Goal: Task Accomplishment & Management: Manage account settings

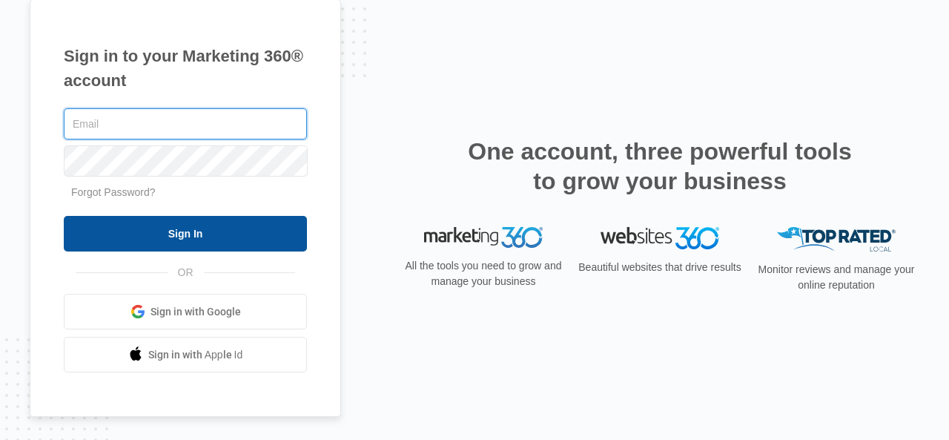
type input "ryan@alliancepaintingdfw.com"
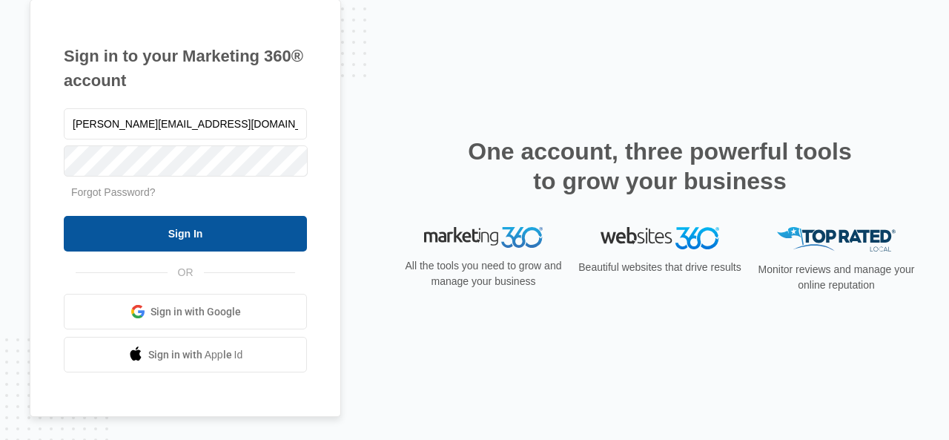
click at [164, 231] on input "Sign In" at bounding box center [185, 234] width 243 height 36
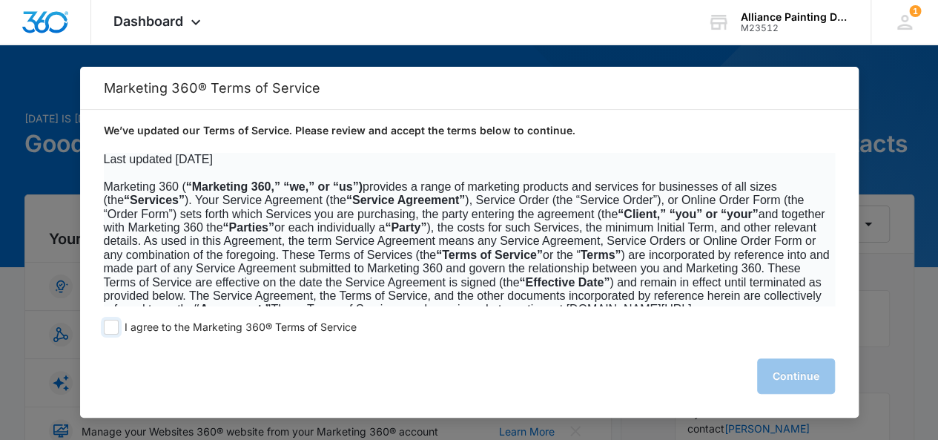
click at [110, 327] on span at bounding box center [111, 326] width 15 height 15
click at [110, 327] on input "I agree to the Marketing 360® Terms of Service" at bounding box center [111, 326] width 15 height 15
checkbox input "true"
click at [765, 382] on button "Continue" at bounding box center [796, 376] width 78 height 36
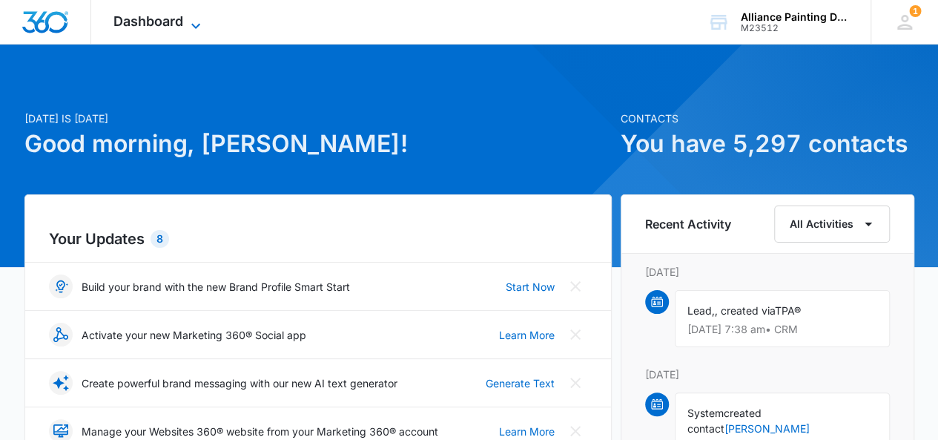
click at [189, 21] on icon at bounding box center [196, 26] width 18 height 18
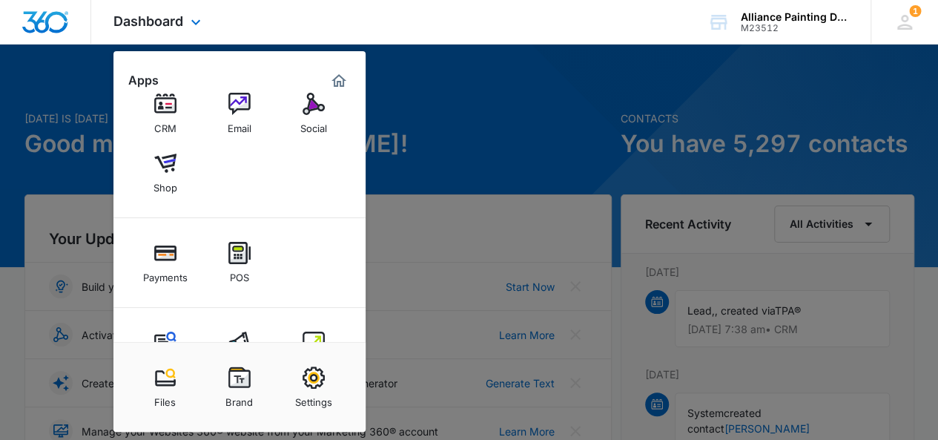
scroll to position [137, 0]
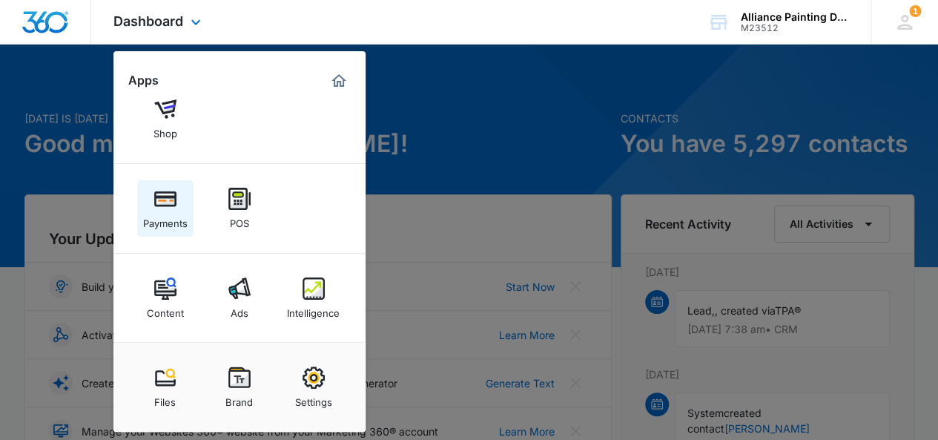
click at [166, 208] on img at bounding box center [165, 199] width 22 height 22
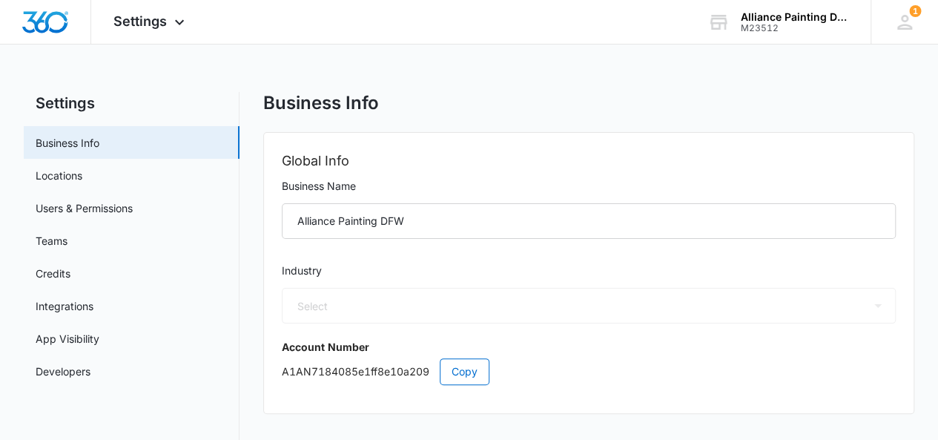
select select "33"
select select "US"
select select "America/Denver"
click at [255, 171] on div "Settings Business Info Locations Users & Permissions Teams Credits Integrations…" at bounding box center [469, 420] width 891 height 657
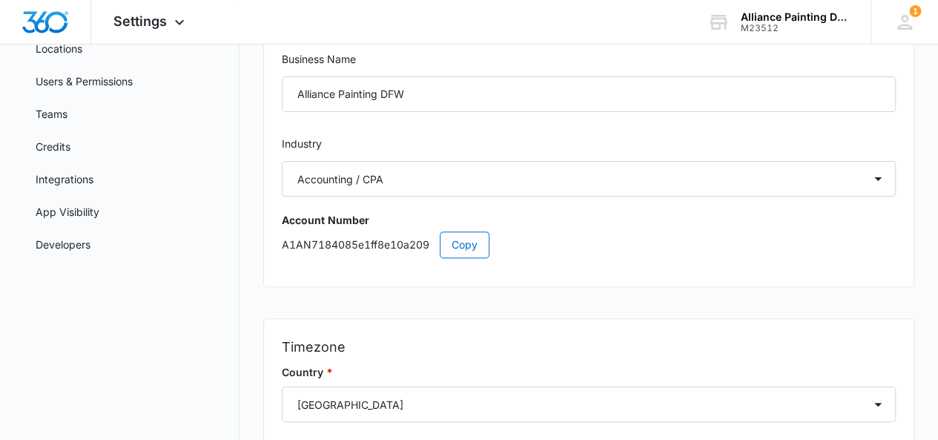
scroll to position [148, 0]
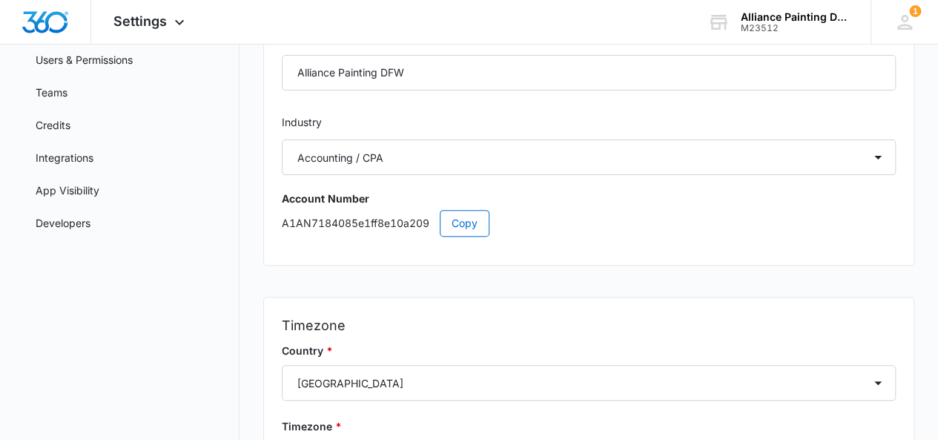
click at [253, 121] on div "Settings Business Info Locations Users & Permissions Teams Credits Integrations…" at bounding box center [469, 272] width 891 height 657
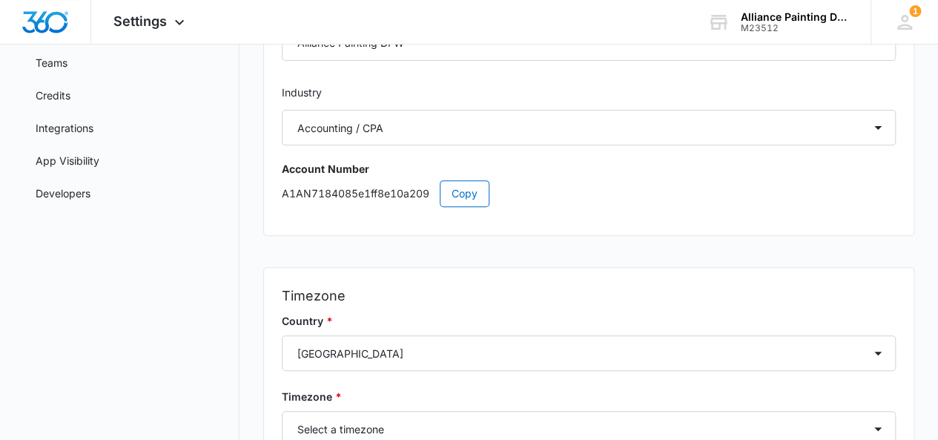
scroll to position [178, 0]
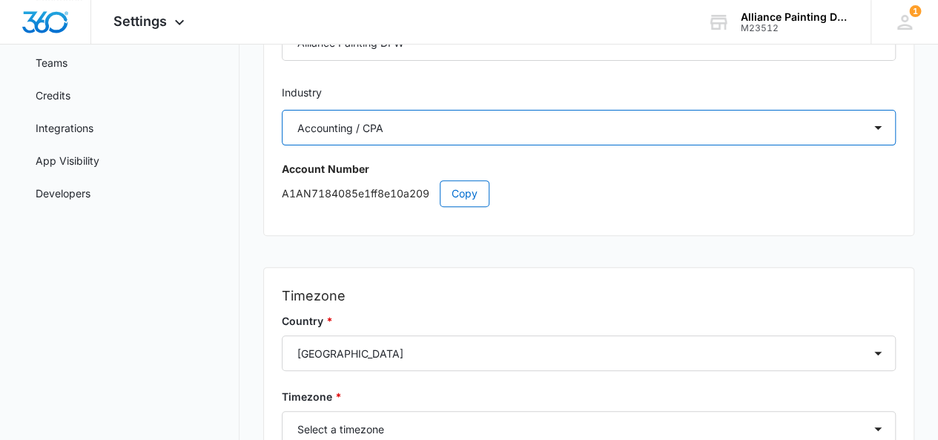
click at [388, 136] on select "Select Accounting / CPA Assisted Living Attorney / Law Firm Auto Repair Carpet …" at bounding box center [589, 128] width 614 height 36
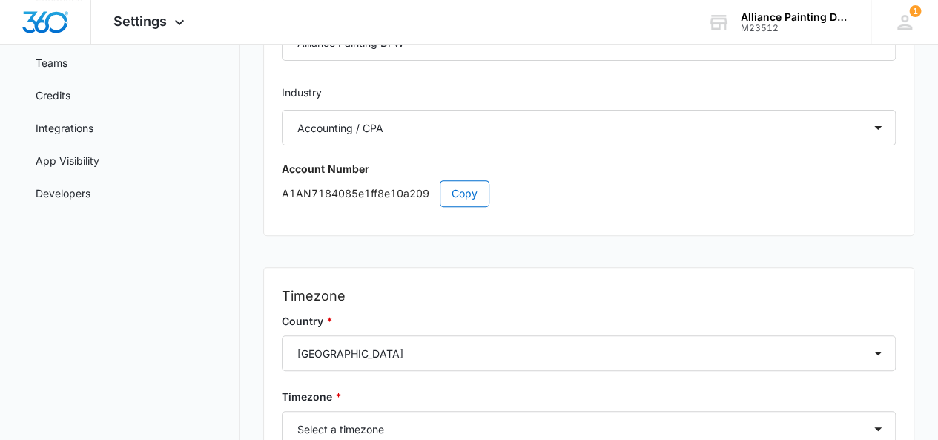
click at [398, 90] on label "Industry" at bounding box center [589, 92] width 614 height 16
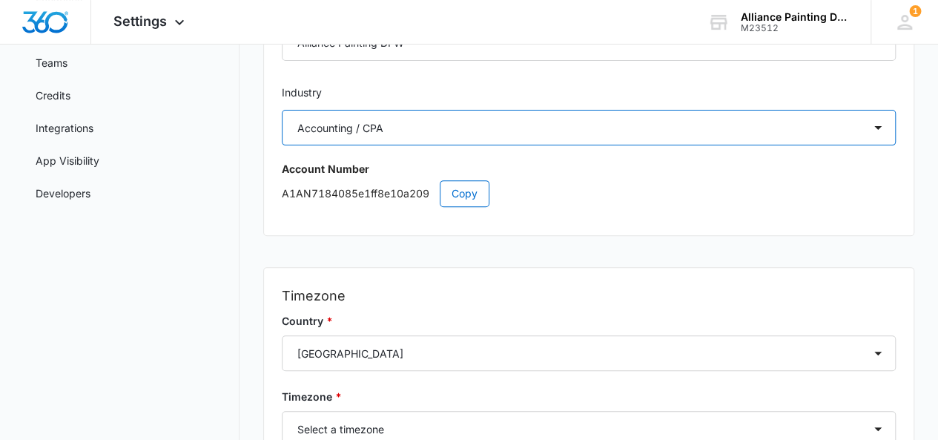
click at [414, 125] on select "Select Accounting / CPA Assisted Living Attorney / Law Firm Auto Repair Carpet …" at bounding box center [589, 128] width 614 height 36
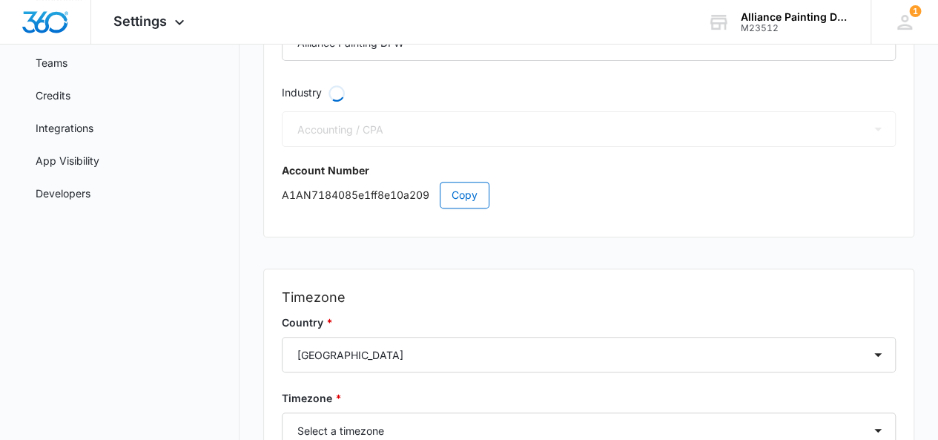
select select "9"
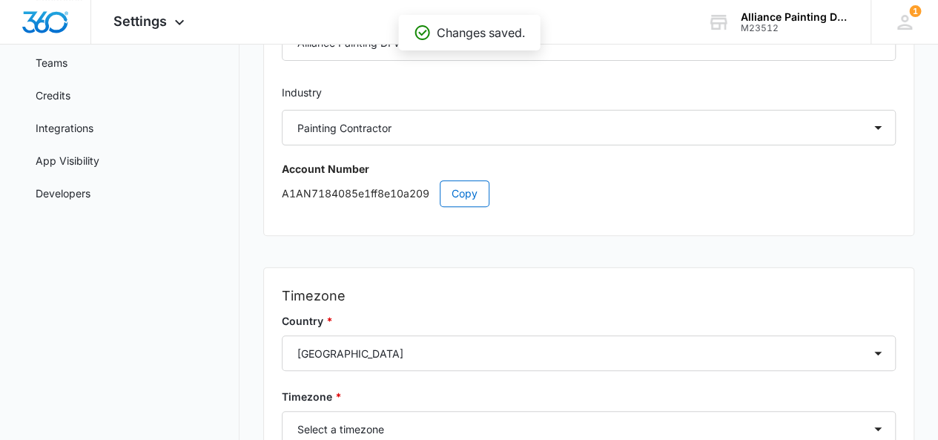
click at [257, 191] on div "Settings Business Info Locations Users & Permissions Teams Credits Integrations…" at bounding box center [469, 242] width 891 height 657
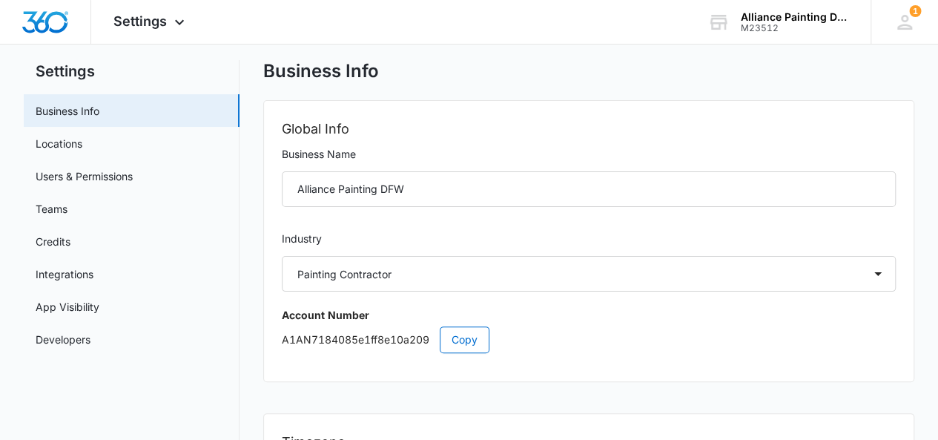
scroll to position [30, 0]
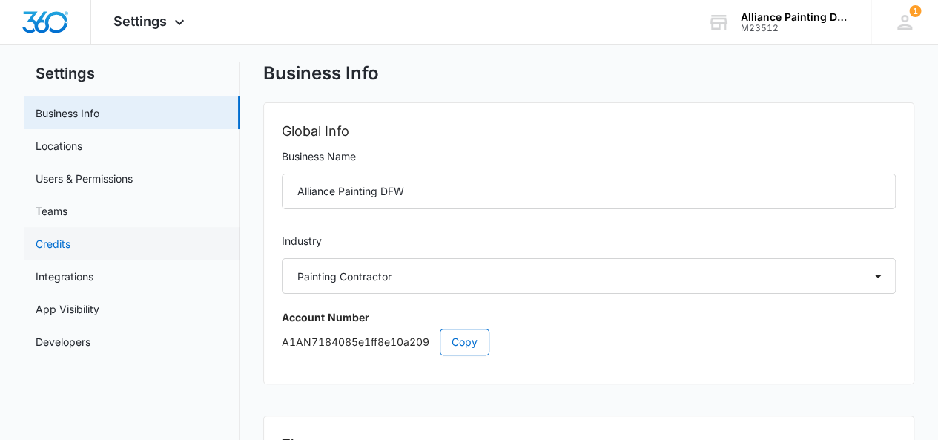
click at [40, 248] on link "Credits" at bounding box center [53, 244] width 35 height 16
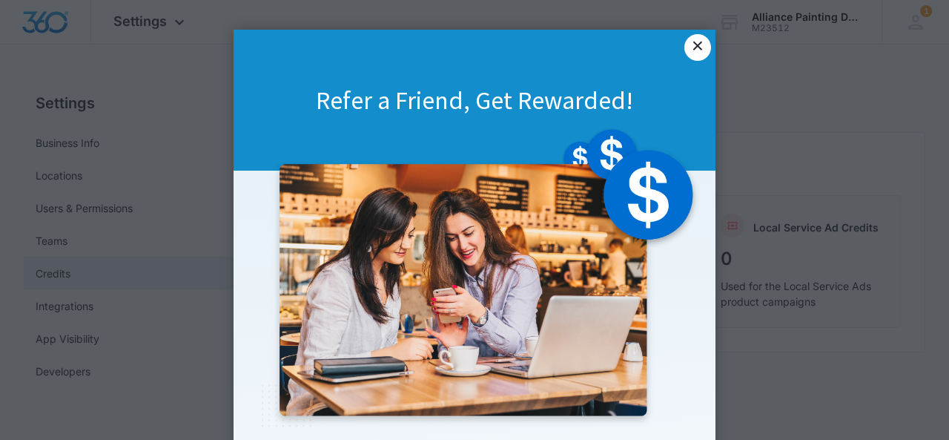
click at [691, 39] on link "×" at bounding box center [697, 47] width 27 height 27
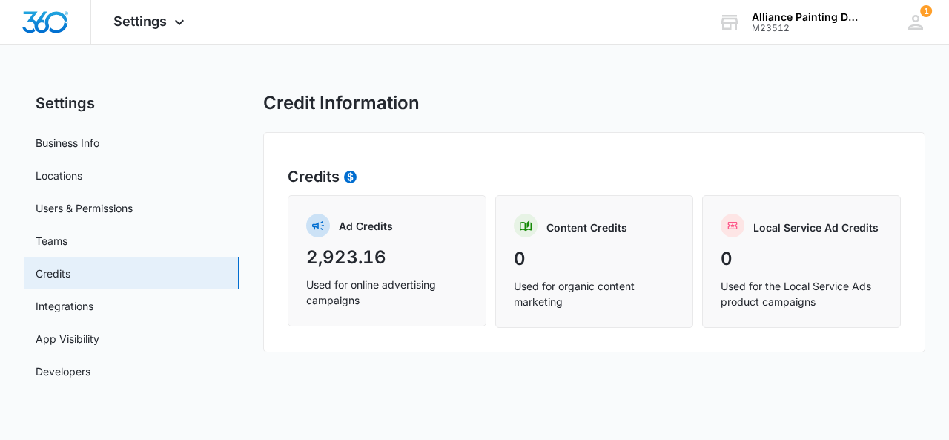
click at [245, 228] on div "Settings Business Info Locations Users & Permissions Teams Credits Integrations…" at bounding box center [474, 248] width 901 height 313
click at [381, 232] on p "Ad Credits" at bounding box center [366, 226] width 54 height 16
click at [73, 140] on link "Business Info" at bounding box center [68, 143] width 64 height 16
select select "9"
select select "US"
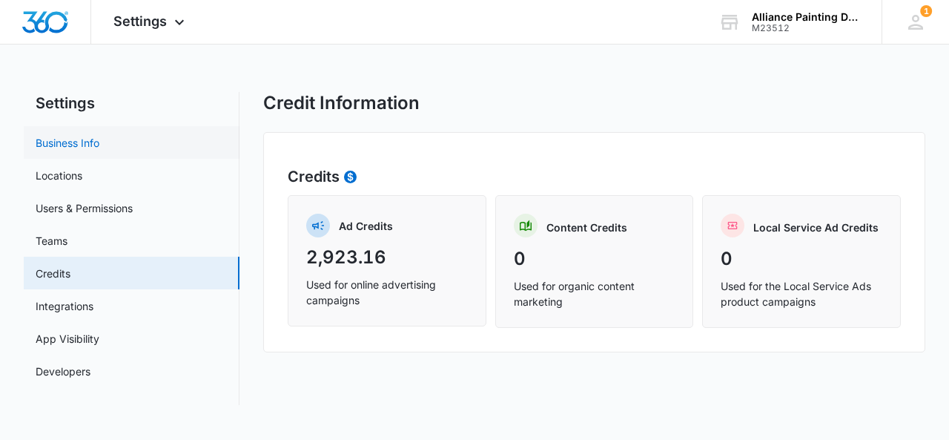
select select "America/Denver"
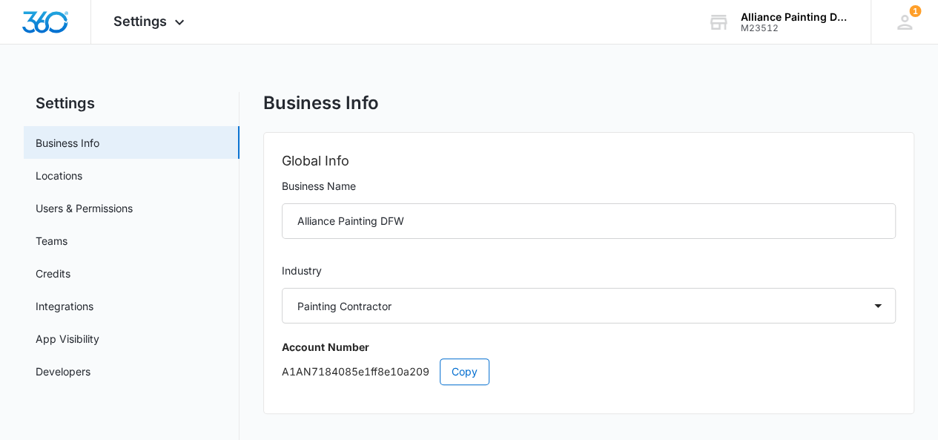
click at [611, 351] on div "Account Number" at bounding box center [589, 347] width 614 height 16
click at [178, 11] on div "Settings Apps Reputation Websites Forms CRM Email Social Shop Payments POS Cont…" at bounding box center [150, 22] width 119 height 44
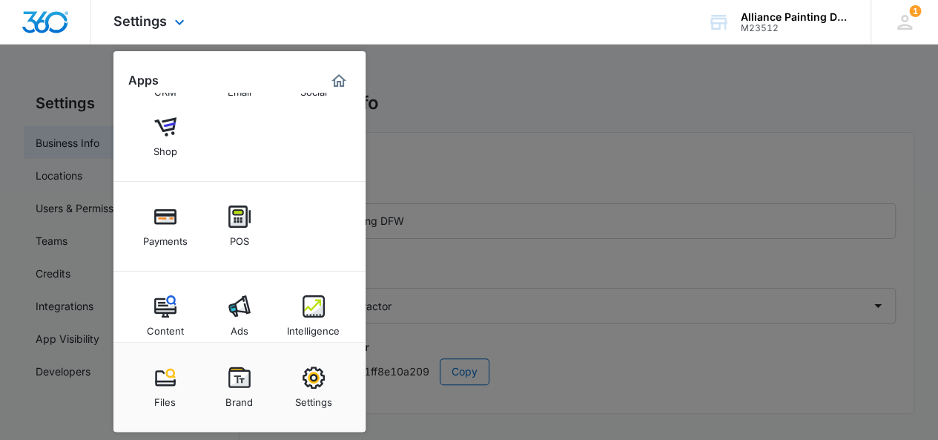
scroll to position [137, 0]
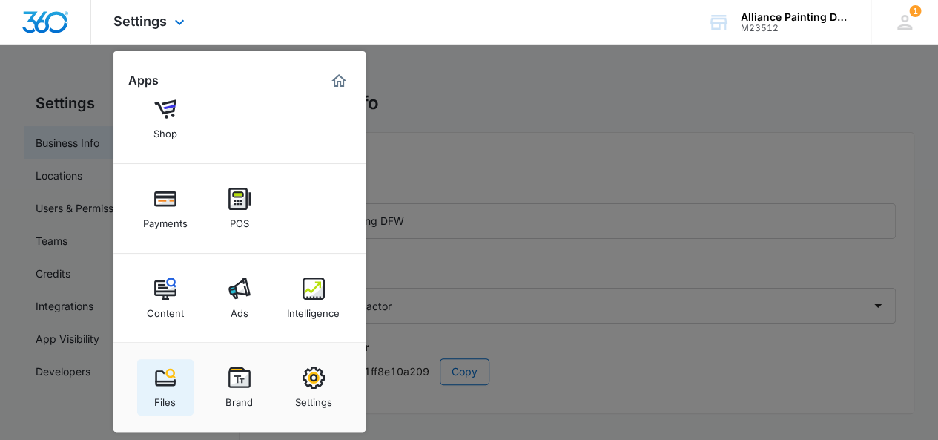
click at [171, 386] on img at bounding box center [165, 377] width 22 height 22
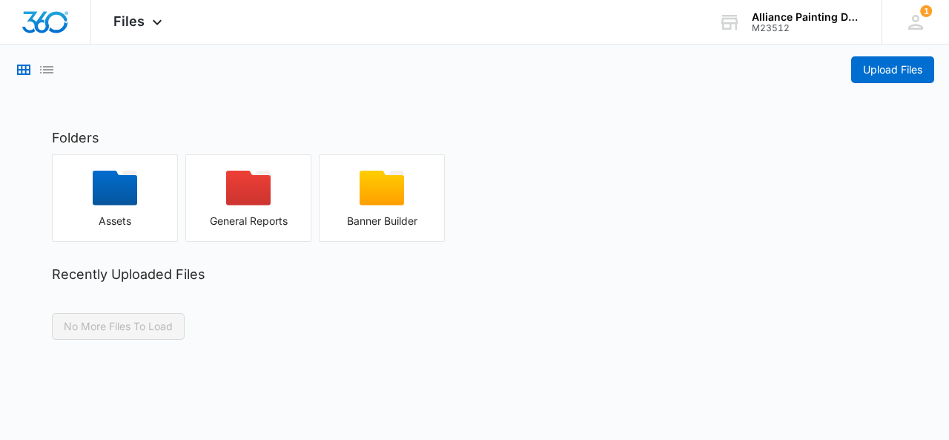
click at [0, 215] on main "Upload Files Folders Assets General Reports Banner Builder Recently Uploaded Fi…" at bounding box center [474, 191] width 949 height 295
click at [138, 26] on span "Files" at bounding box center [128, 21] width 31 height 16
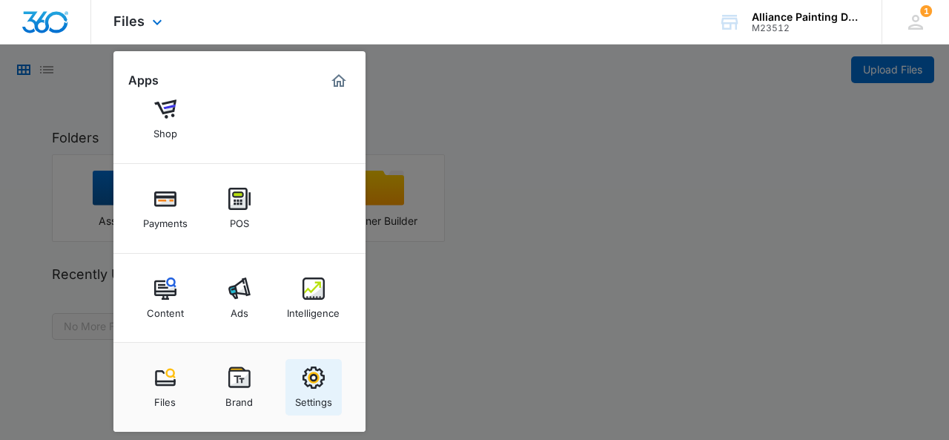
click at [307, 381] on img at bounding box center [313, 377] width 22 height 22
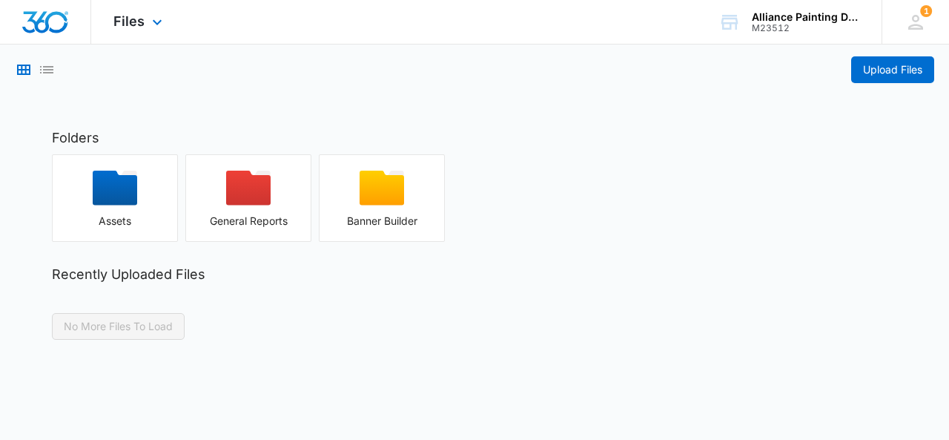
select select "9"
select select "US"
select select "America/Denver"
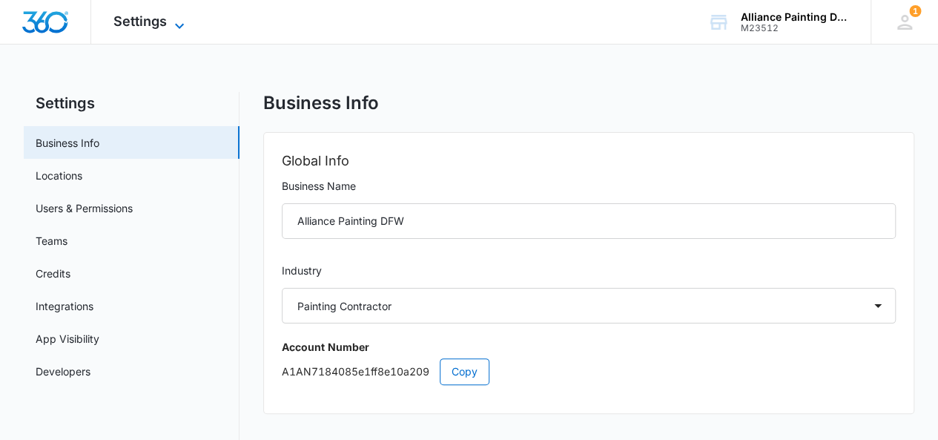
click at [176, 20] on icon at bounding box center [179, 26] width 18 height 18
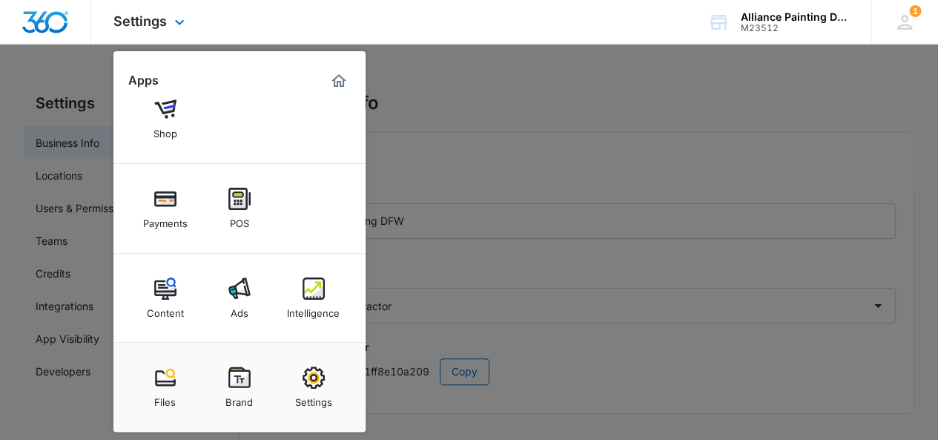
click at [486, 20] on div "Settings Apps Reputation Websites Forms CRM Email Social Shop Payments POS Cont…" at bounding box center [469, 22] width 938 height 44
click at [829, 26] on div "M23512" at bounding box center [794, 28] width 108 height 10
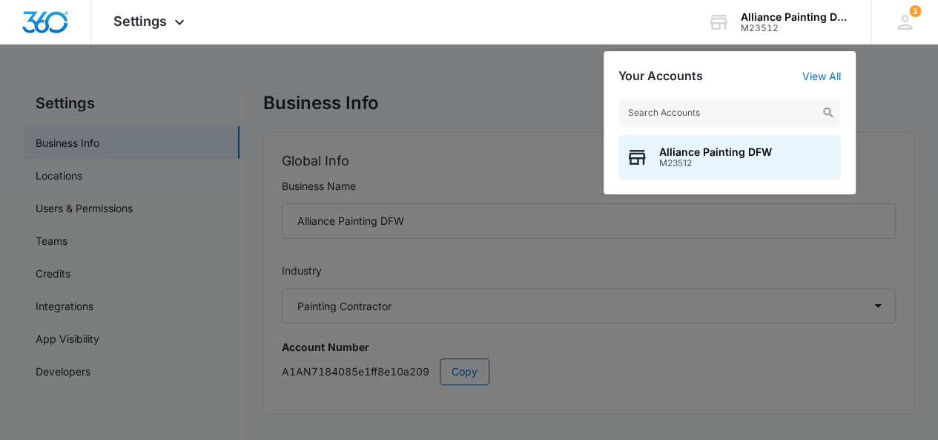
click at [908, 62] on div at bounding box center [469, 220] width 938 height 440
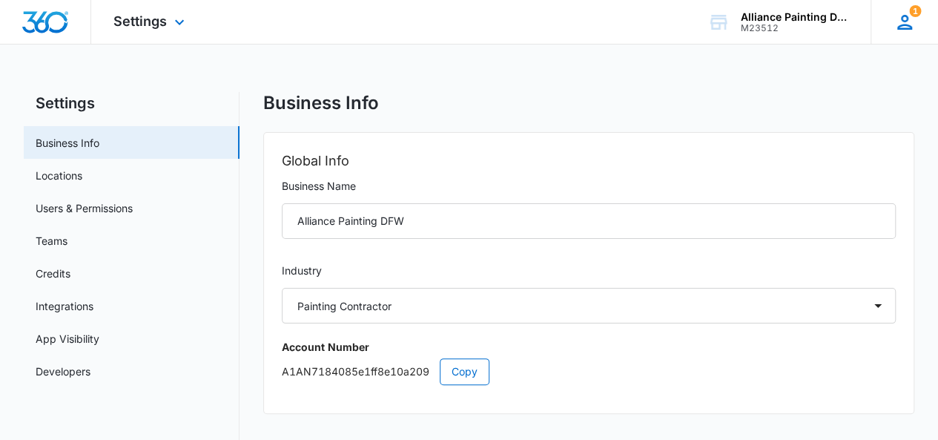
click at [909, 21] on icon at bounding box center [904, 22] width 22 height 22
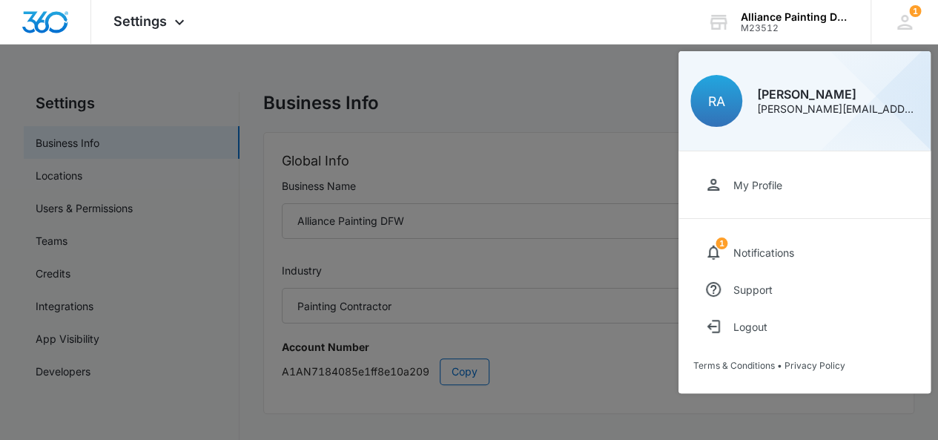
click at [612, 100] on div at bounding box center [469, 220] width 938 height 440
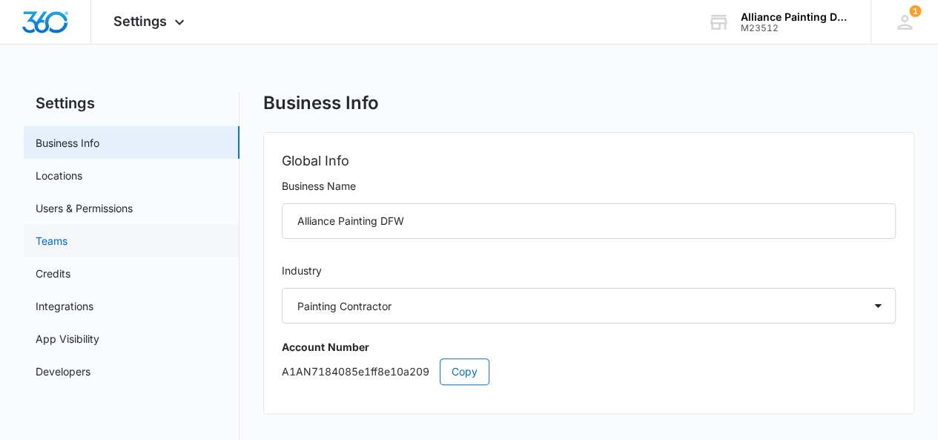
click at [62, 236] on link "Teams" at bounding box center [52, 241] width 32 height 16
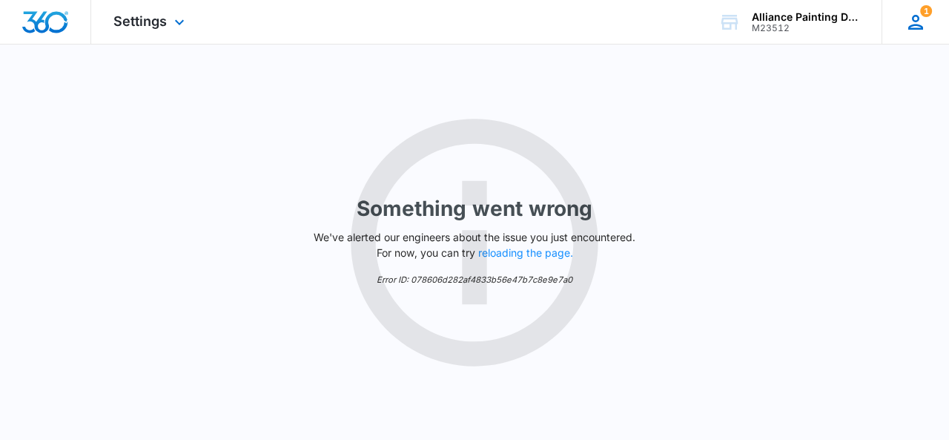
click at [928, 19] on div "1 RA Ryan Anderson ryan@alliancepaintingdfw.com My Profile 1 Notifications Supp…" at bounding box center [914, 22] width 67 height 44
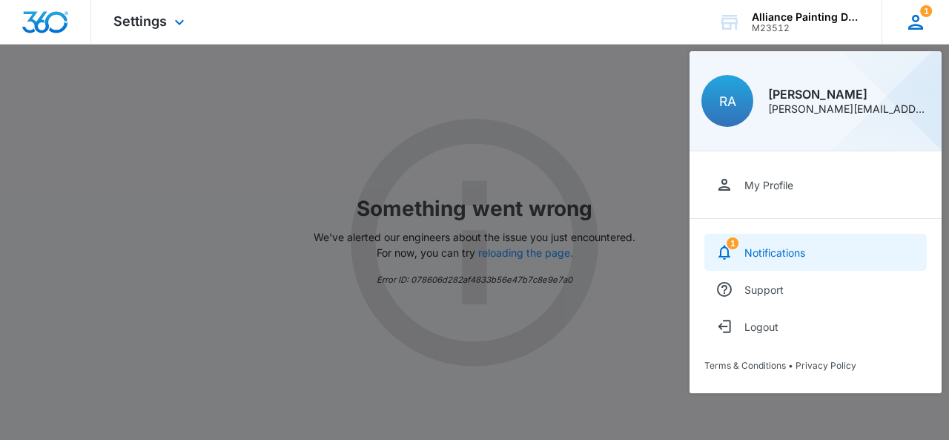
click at [756, 247] on div "Notifications" at bounding box center [774, 252] width 61 height 13
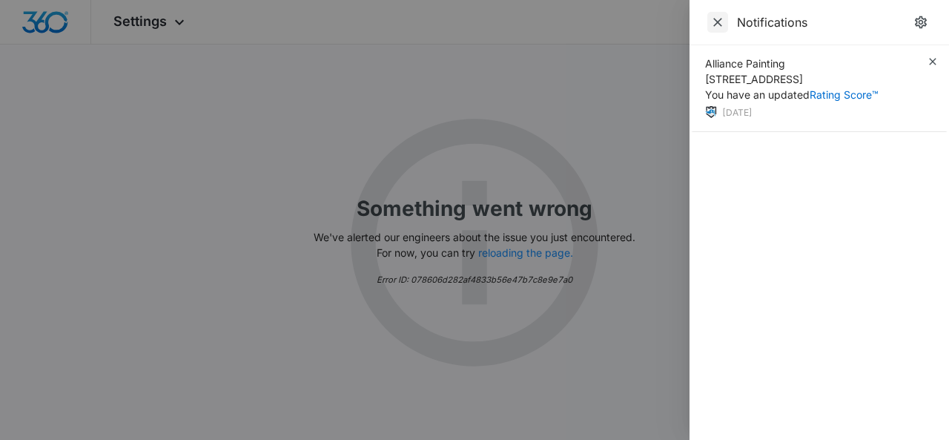
click at [718, 19] on icon "Close" at bounding box center [717, 22] width 15 height 15
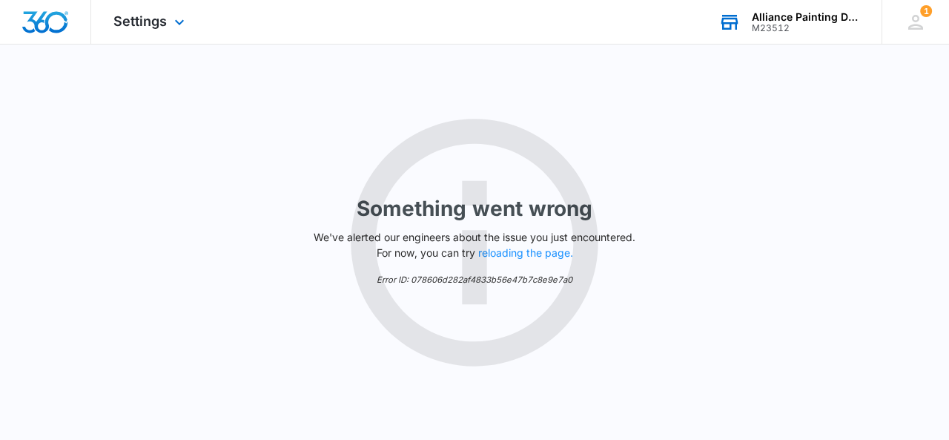
click at [783, 19] on div "Alliance Painting DFW" at bounding box center [806, 17] width 108 height 12
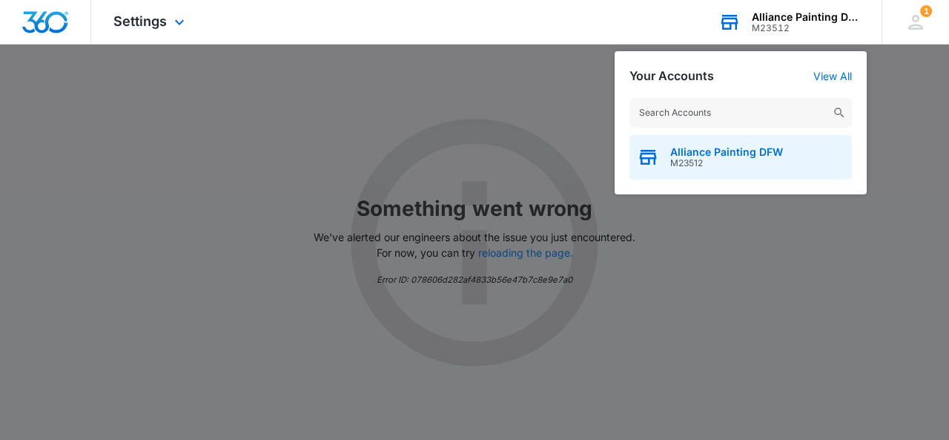
click at [706, 156] on span "Alliance Painting DFW" at bounding box center [726, 152] width 113 height 12
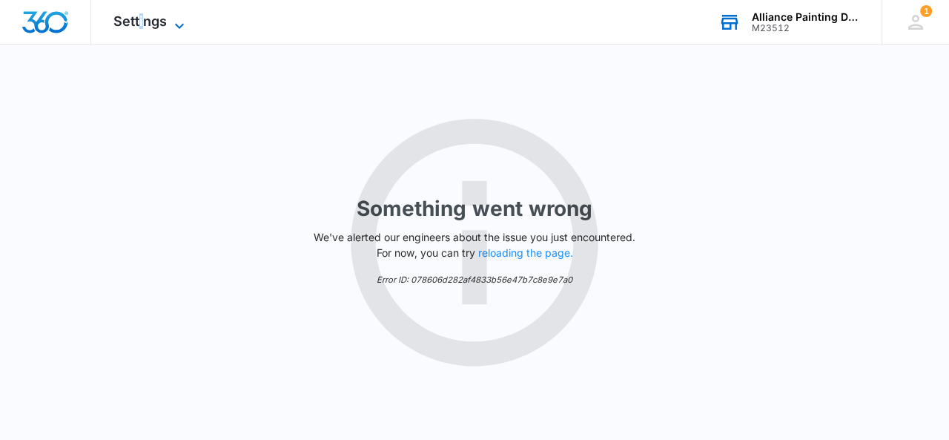
click at [142, 21] on span "Settings" at bounding box center [139, 21] width 53 height 16
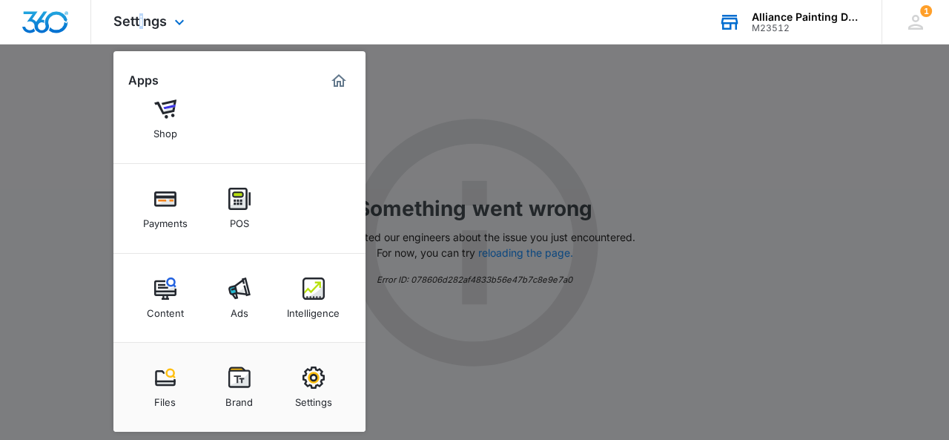
click at [339, 80] on img "Marketing 360® Dashboard" at bounding box center [339, 81] width 18 height 18
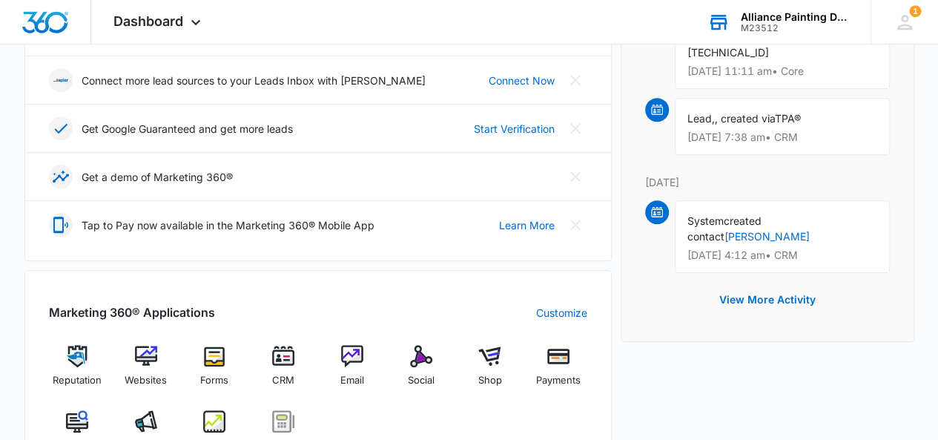
scroll to position [415, 0]
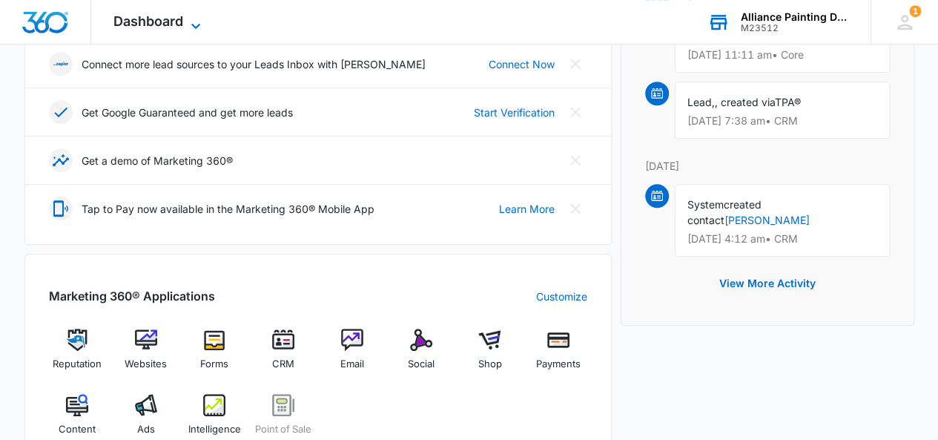
click at [196, 23] on icon at bounding box center [196, 26] width 18 height 18
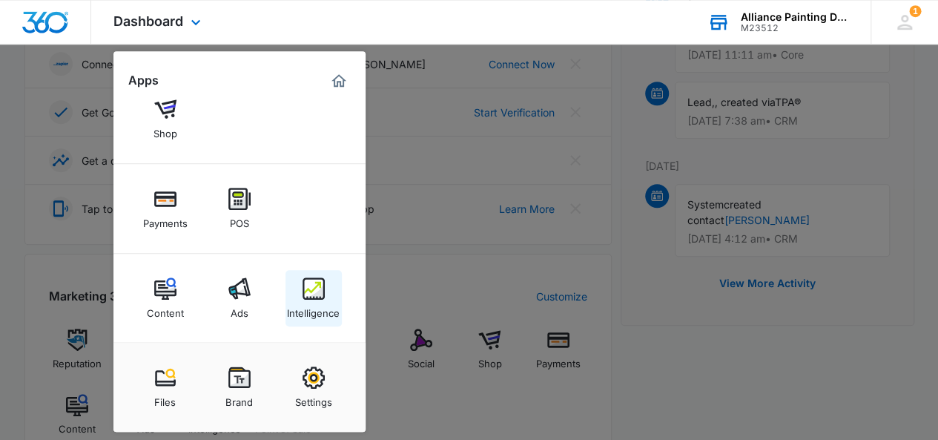
click at [314, 285] on img at bounding box center [313, 288] width 22 height 22
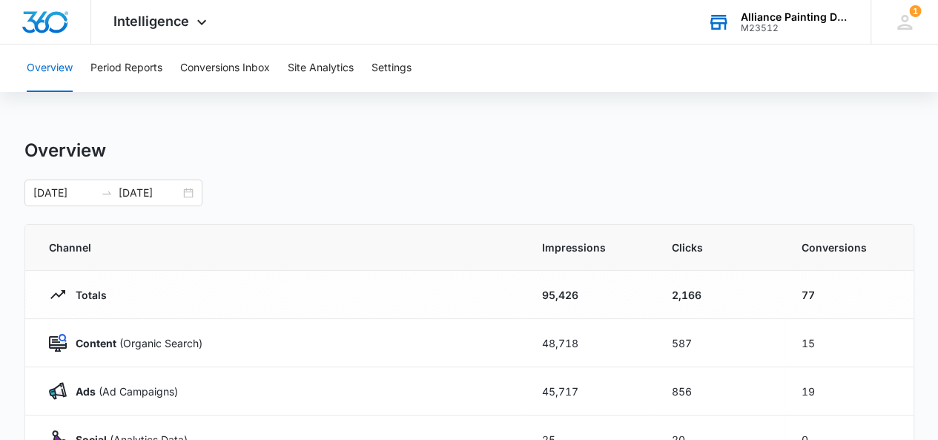
click at [400, 76] on button "Settings" at bounding box center [391, 67] width 40 height 47
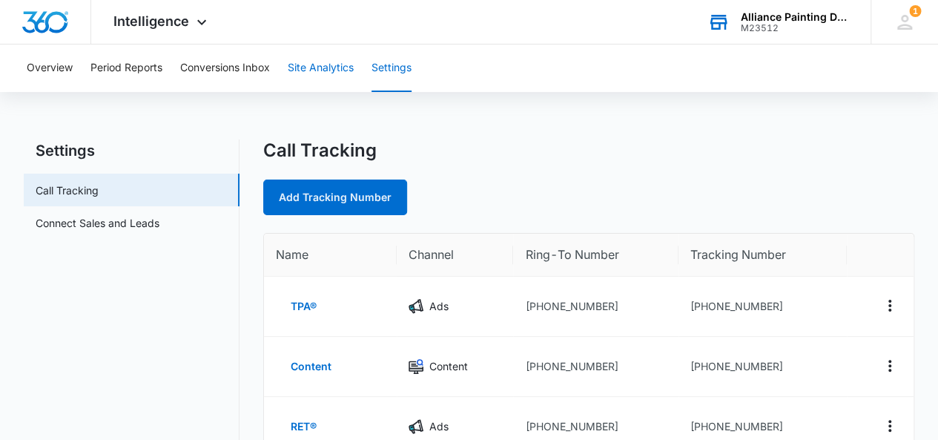
click at [333, 68] on button "Site Analytics" at bounding box center [321, 67] width 66 height 47
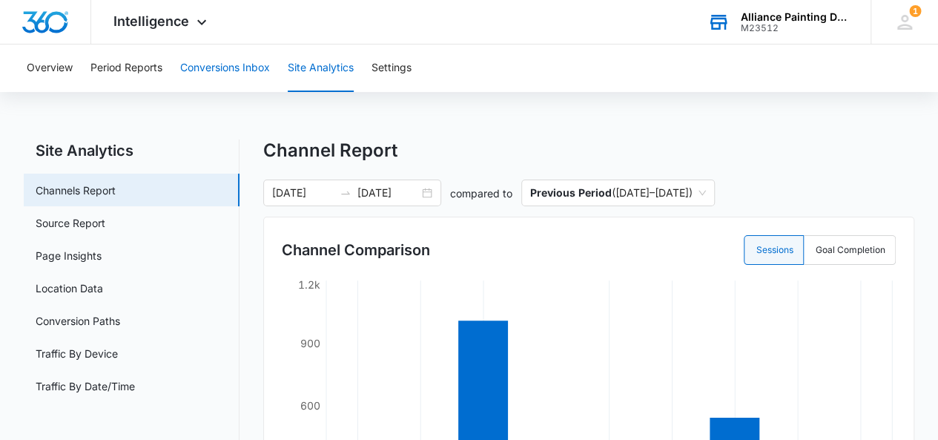
click at [237, 64] on button "Conversions Inbox" at bounding box center [225, 67] width 90 height 47
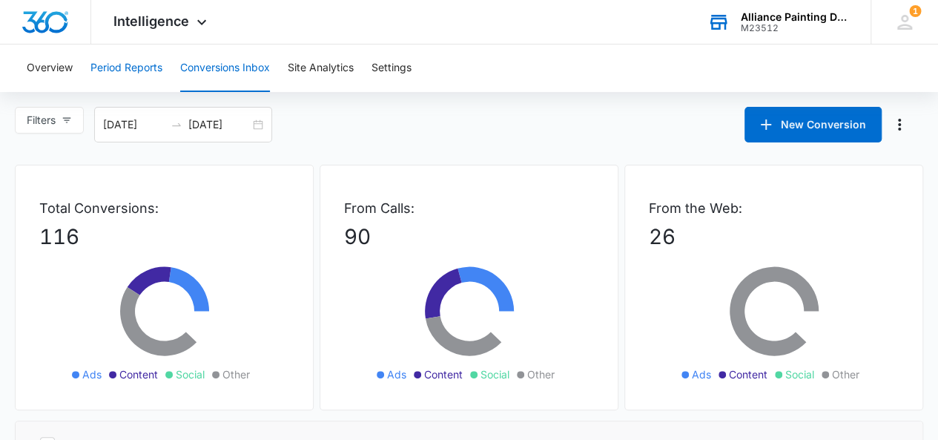
click at [141, 62] on button "Period Reports" at bounding box center [126, 67] width 72 height 47
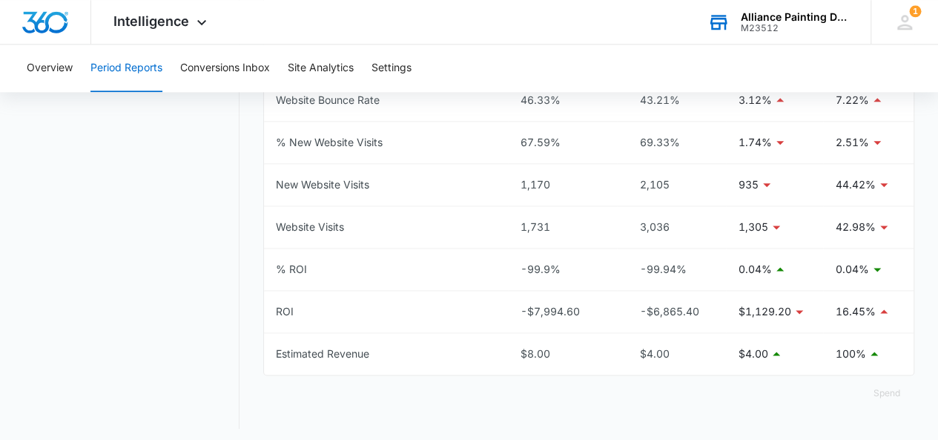
scroll to position [67, 0]
